Goal: Find specific page/section: Find specific page/section

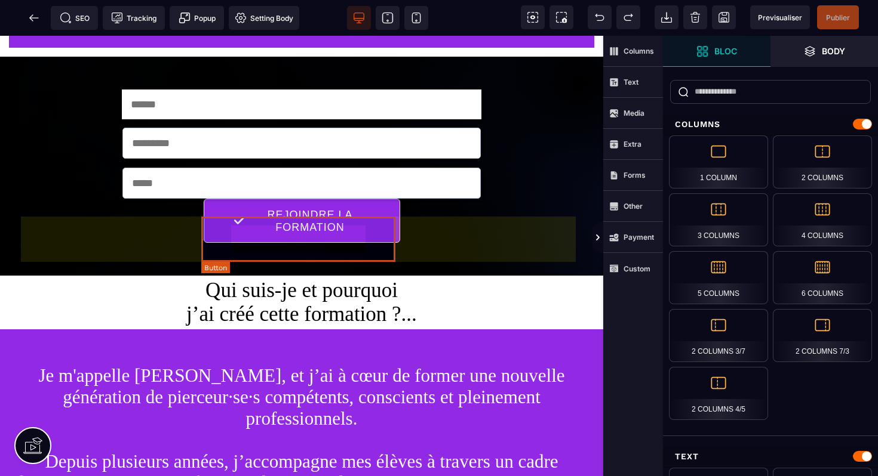
scroll to position [1246, 0]
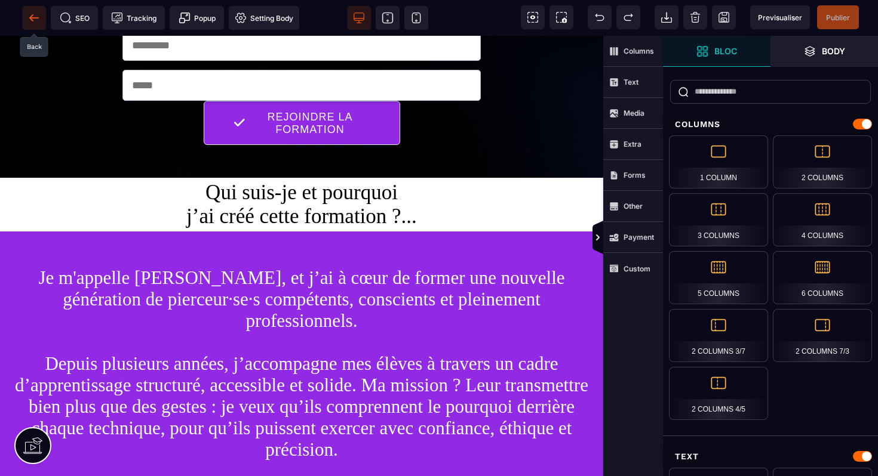
click at [33, 20] on icon at bounding box center [34, 18] width 12 height 12
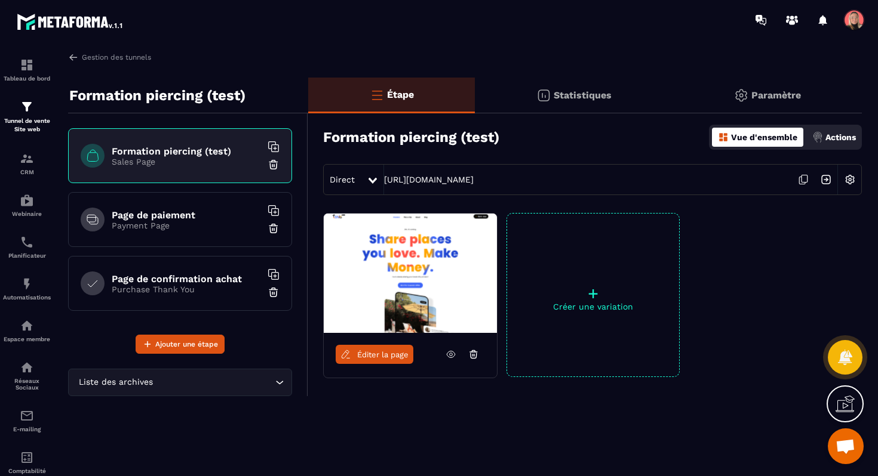
click at [195, 218] on h6 "Page de paiement" at bounding box center [186, 215] width 149 height 11
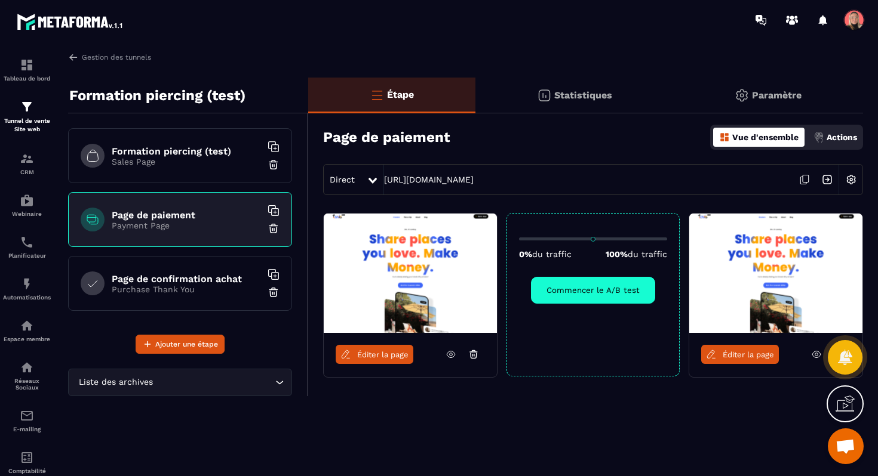
click at [397, 363] on link "Éditer la page" at bounding box center [375, 354] width 78 height 19
